Goal: Information Seeking & Learning: Learn about a topic

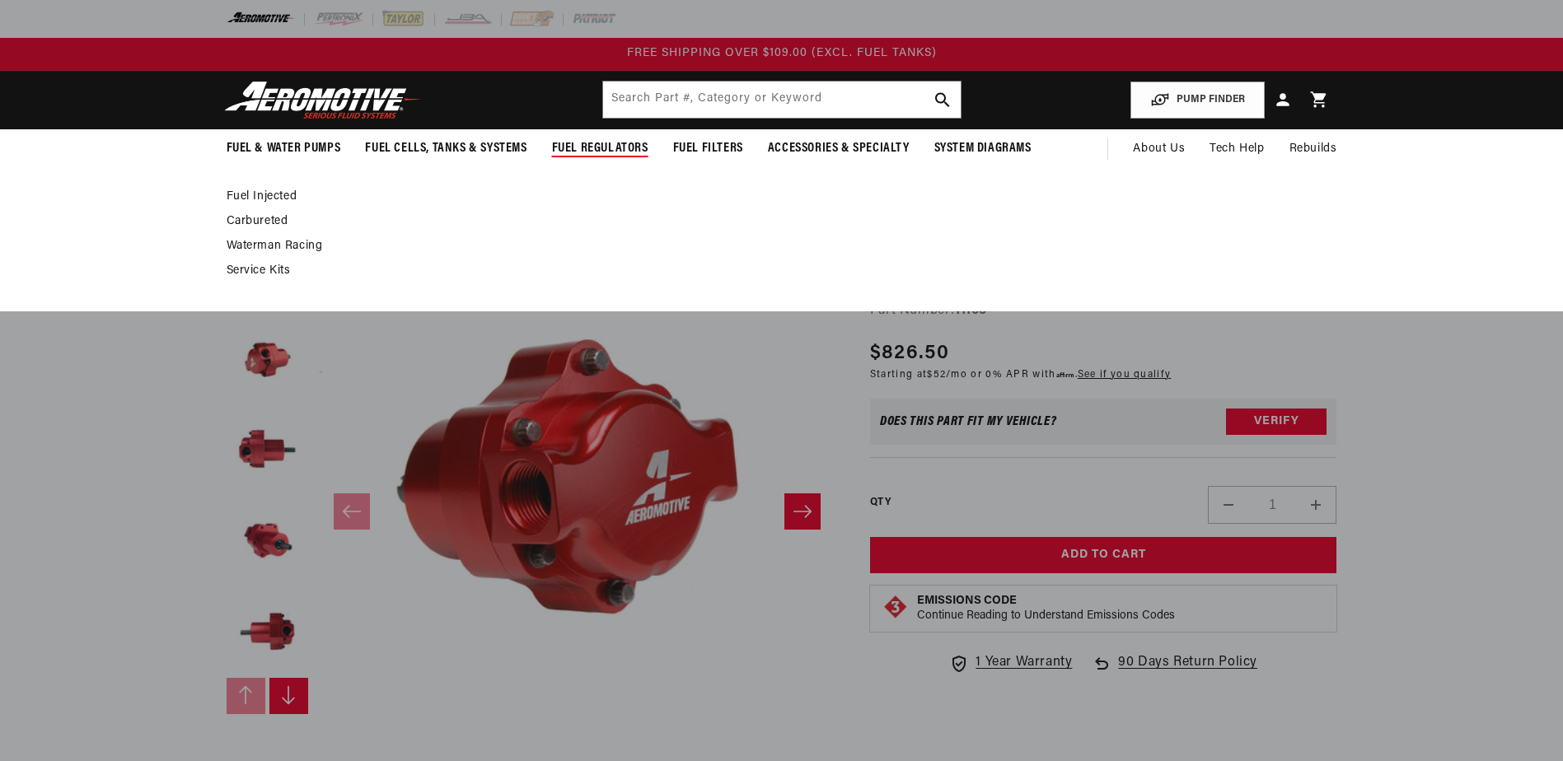
click at [616, 148] on span "Fuel Regulators" at bounding box center [600, 148] width 96 height 17
click at [606, 147] on span "Fuel Regulators" at bounding box center [600, 148] width 96 height 17
click at [265, 193] on link "Fuel Injected" at bounding box center [774, 196] width 1094 height 15
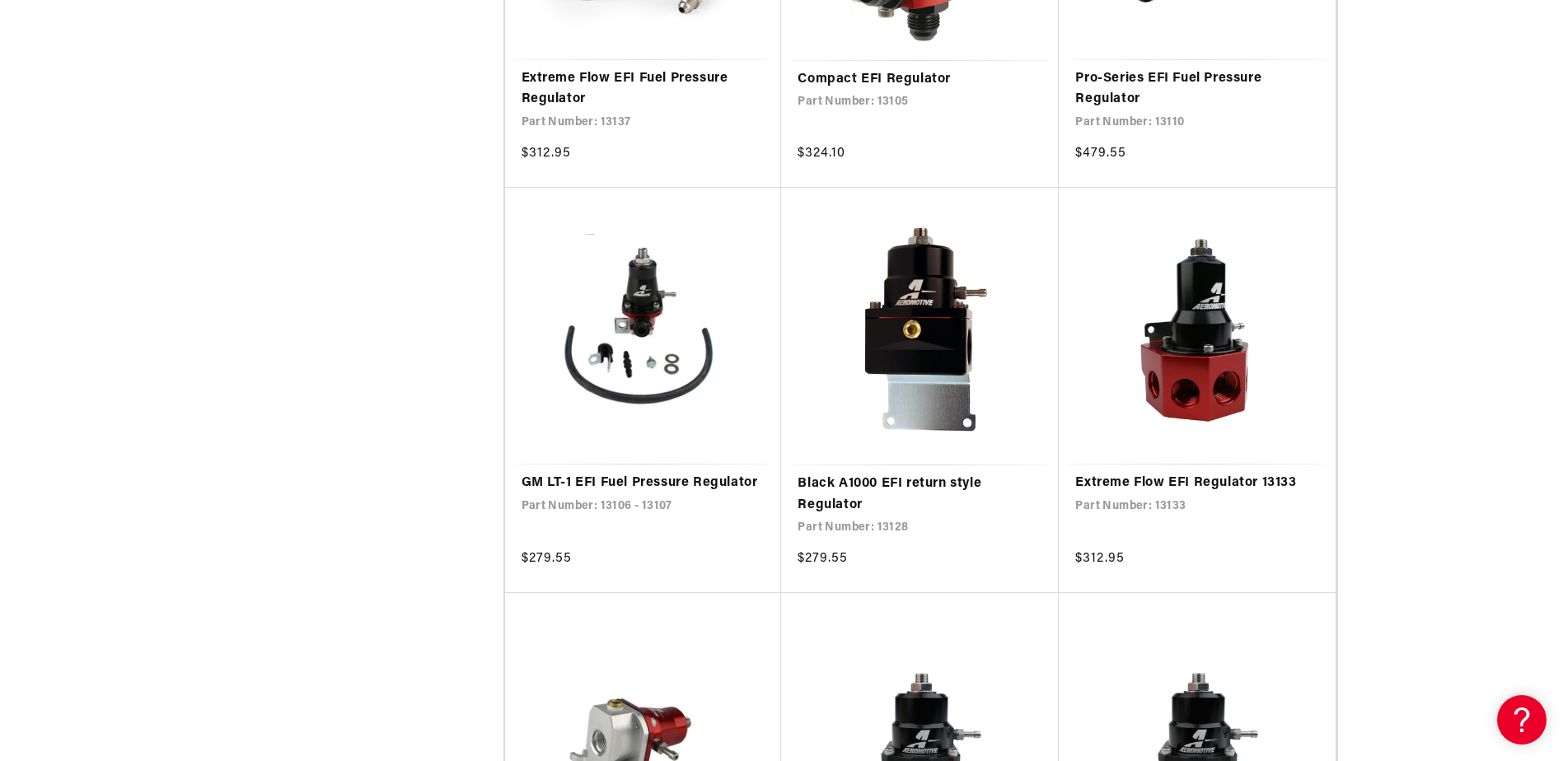
scroll to position [2307, 0]
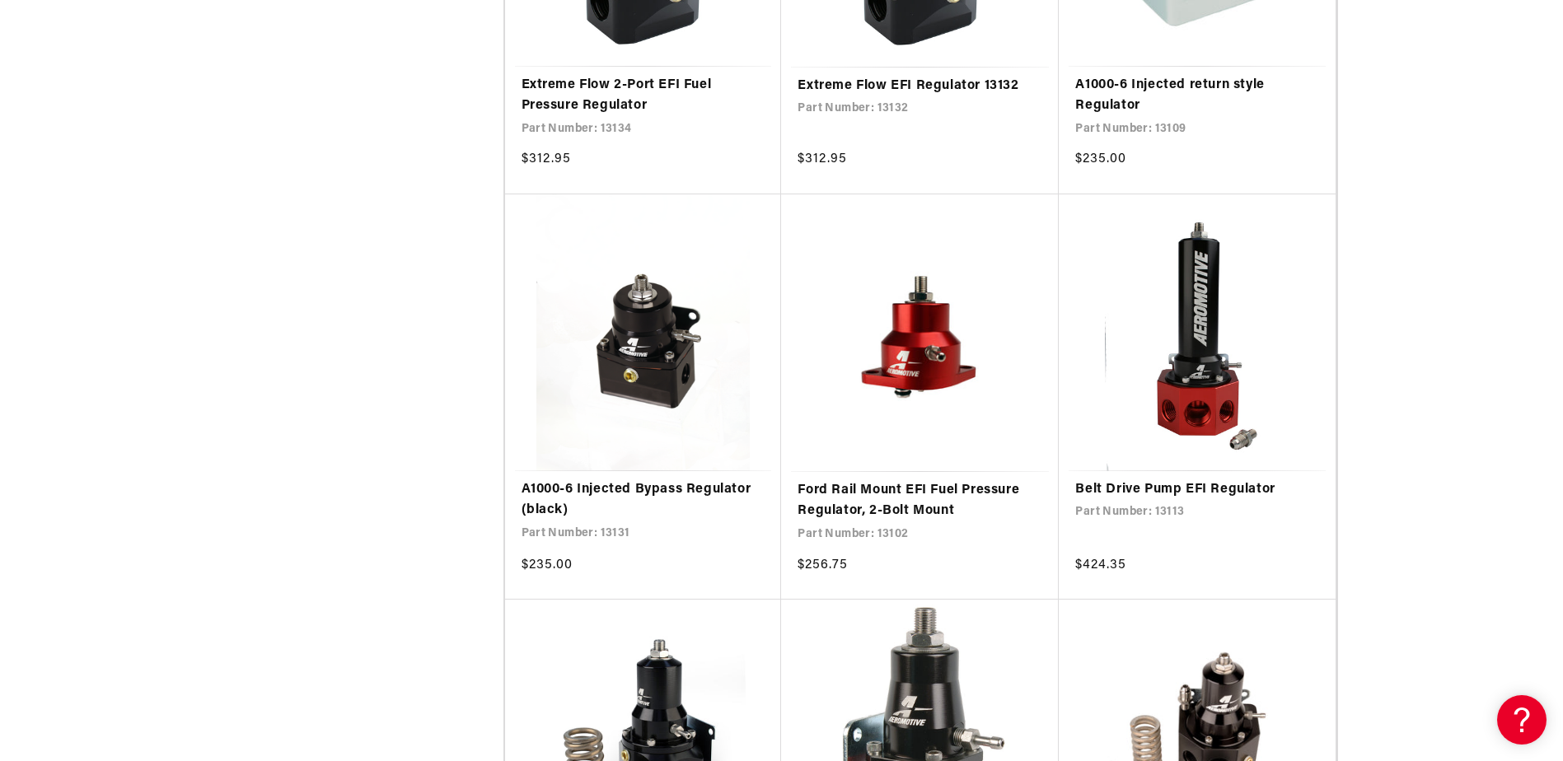
scroll to position [1483, 0]
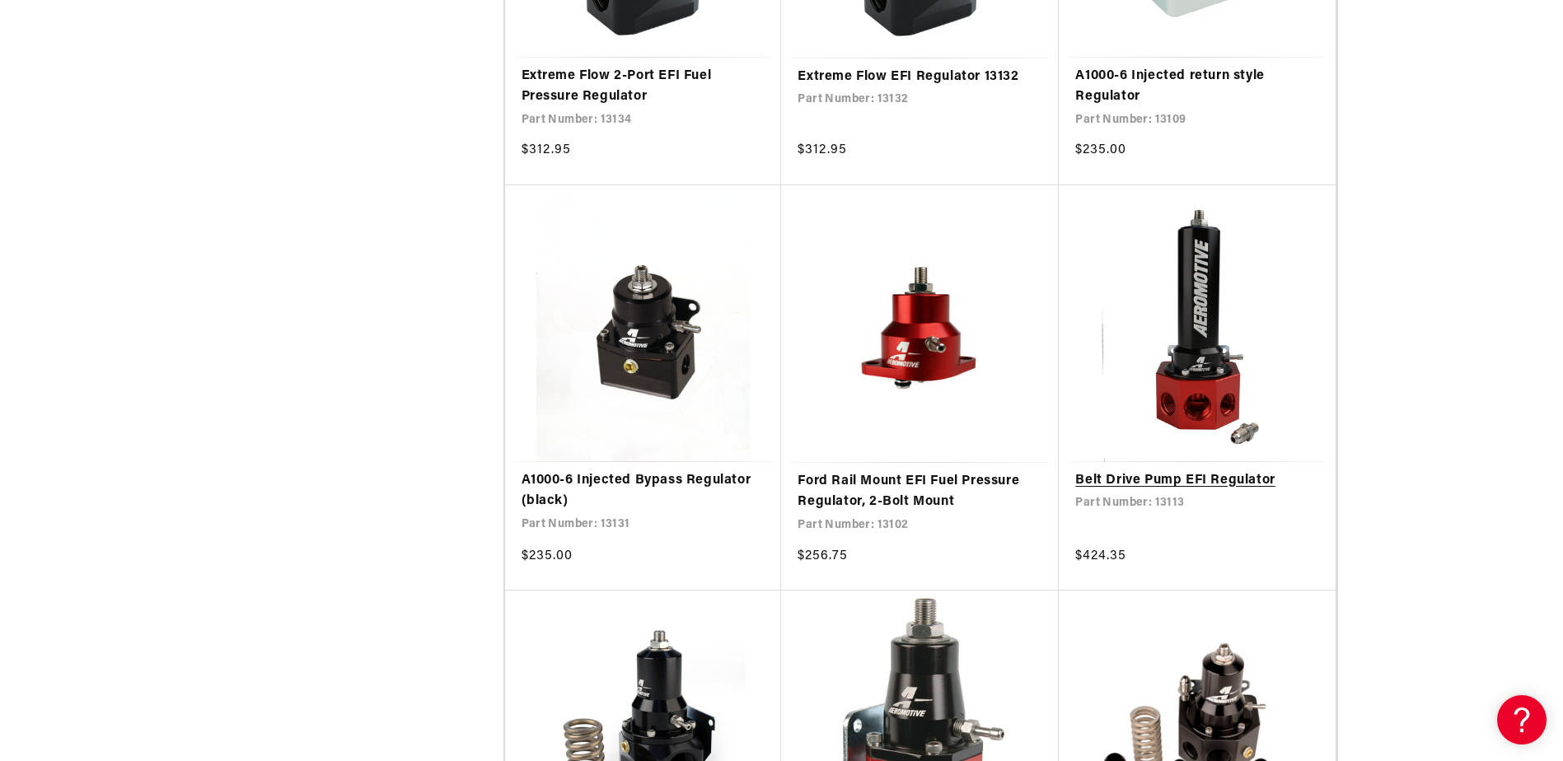
click at [1186, 470] on link "Belt Drive Pump EFI Regulator" at bounding box center [1197, 480] width 244 height 21
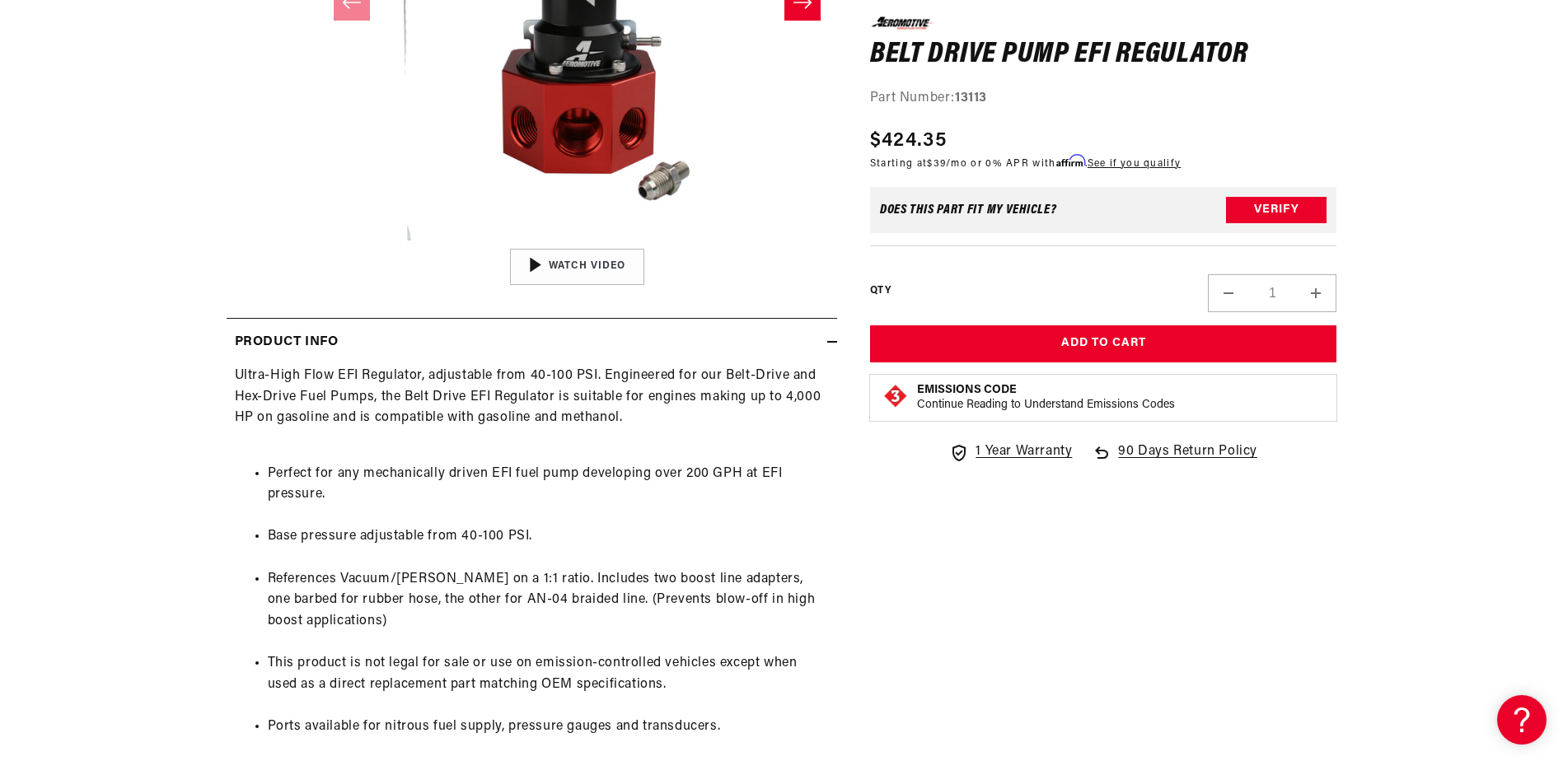
scroll to position [577, 0]
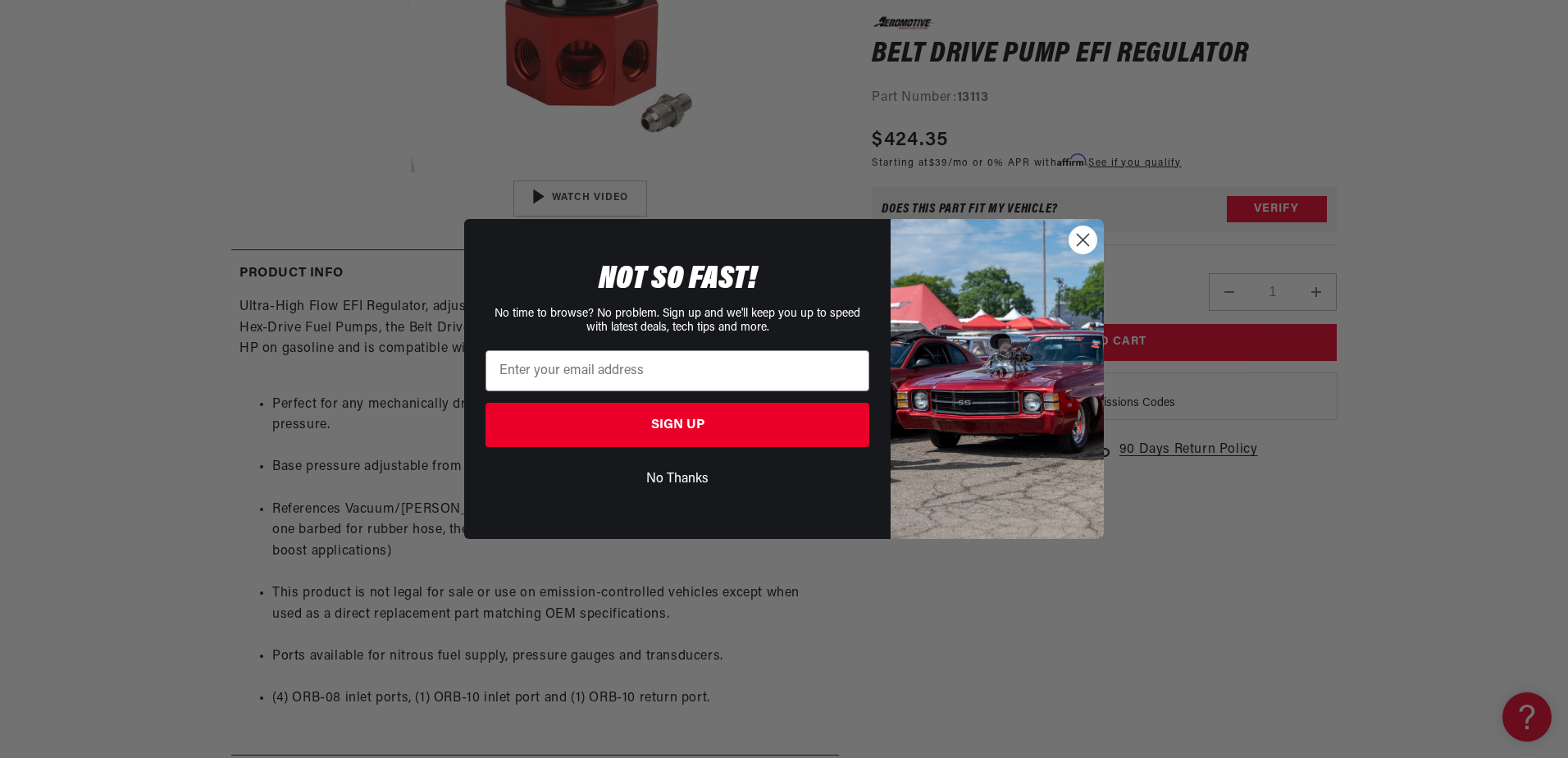
click at [1344, 606] on div "Close dialog NOT SO FAST! No time to browse? No problem. Sign up and we'll keep…" at bounding box center [784, 379] width 1568 height 758
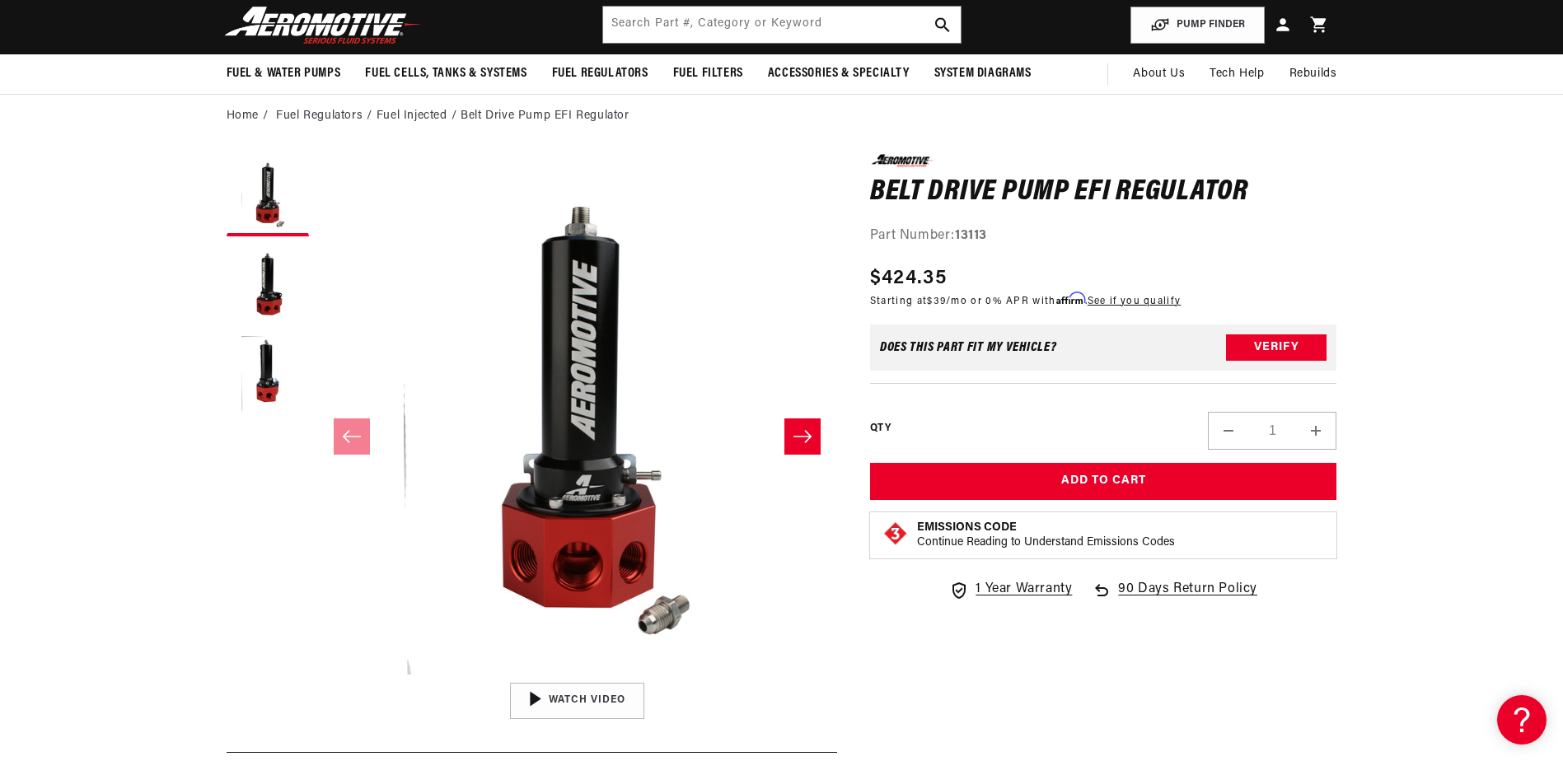
scroll to position [0, 0]
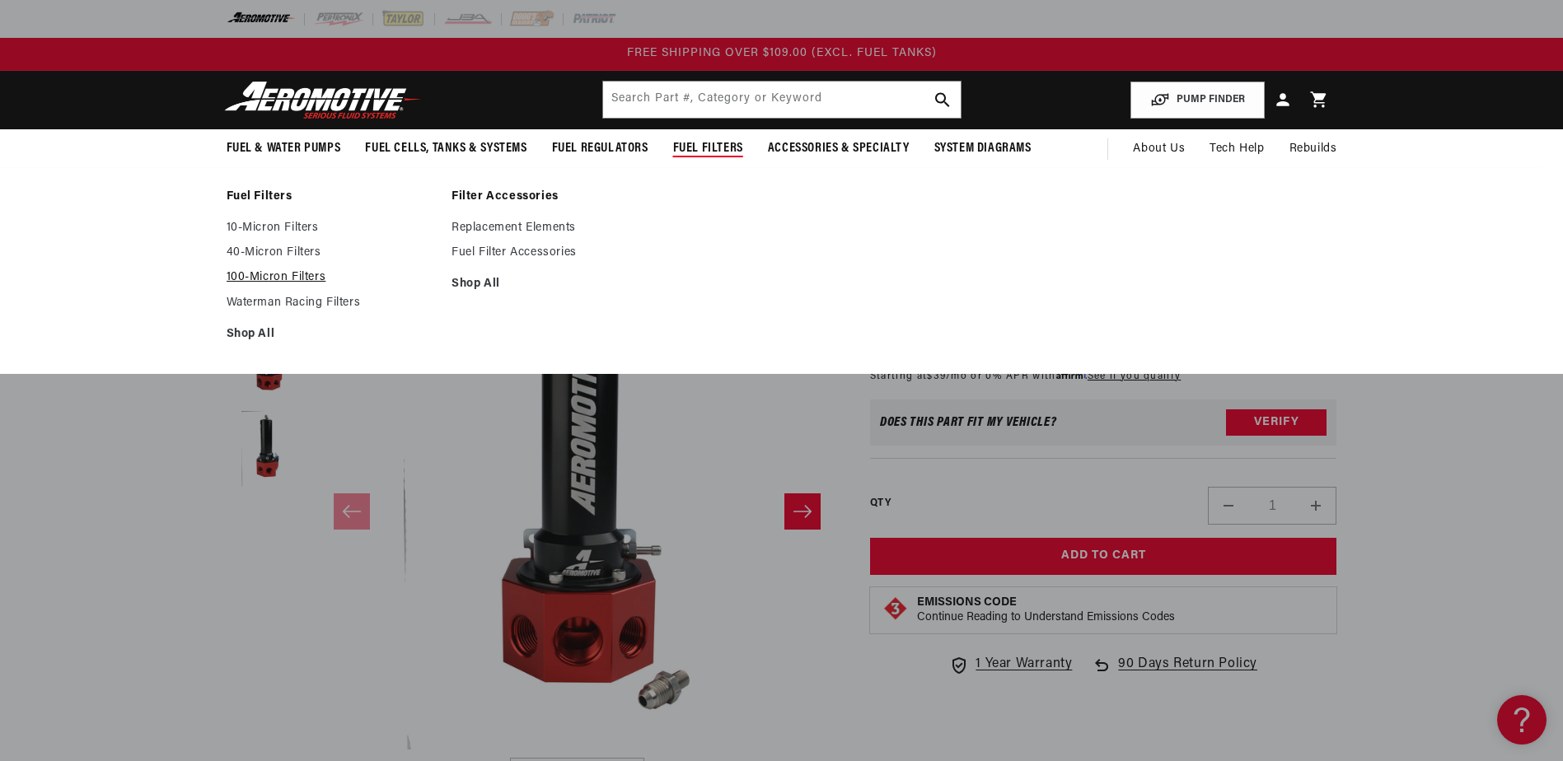
click at [292, 277] on link "100-Micron Filters" at bounding box center [331, 277] width 209 height 15
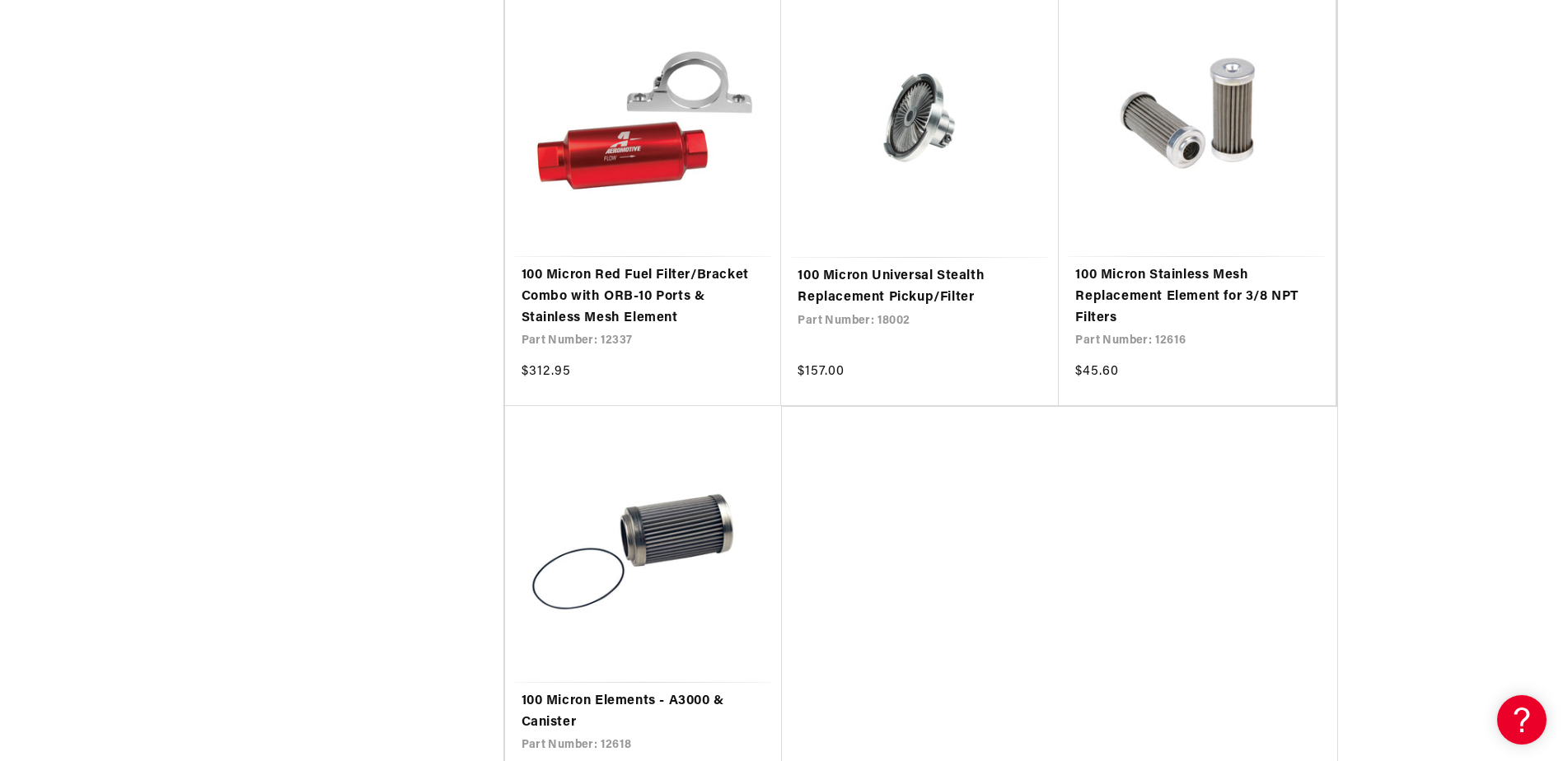
scroll to position [2719, 0]
